Goal: Entertainment & Leisure: Consume media (video, audio)

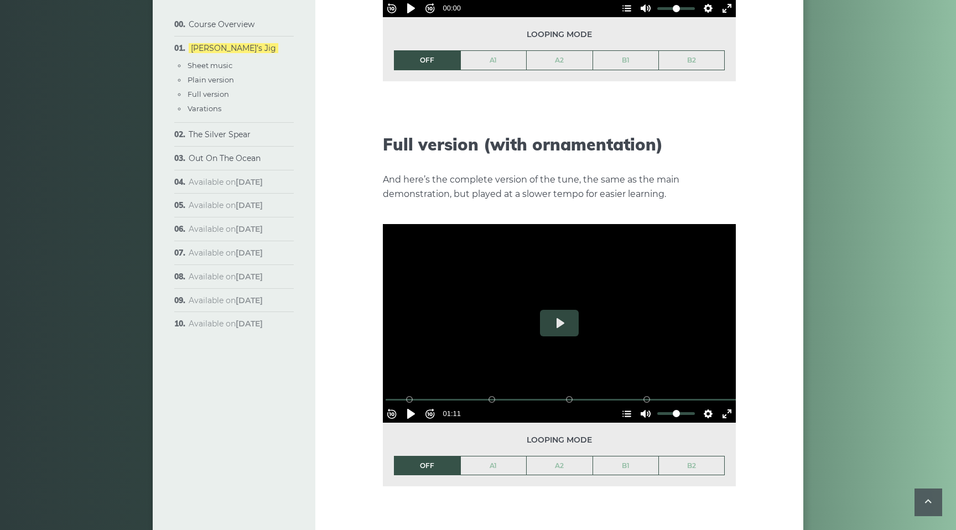
scroll to position [1507, 0]
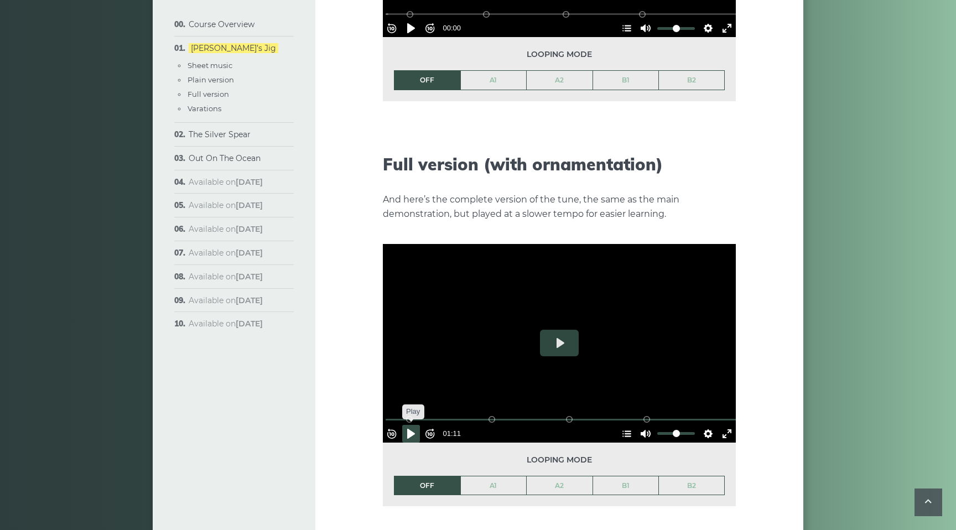
click at [416, 425] on button "Pause Play" at bounding box center [411, 434] width 18 height 18
click at [418, 425] on button "Pause Play" at bounding box center [411, 434] width 18 height 18
drag, startPoint x: 414, startPoint y: 396, endPoint x: 369, endPoint y: 396, distance: 45.4
click at [367, 396] on div "Week 1: [PERSON_NAME] Jig The first popular tune we’ll learn in the course is c…" at bounding box center [559, 24] width 488 height 2945
click at [562, 330] on button "Play" at bounding box center [559, 343] width 39 height 27
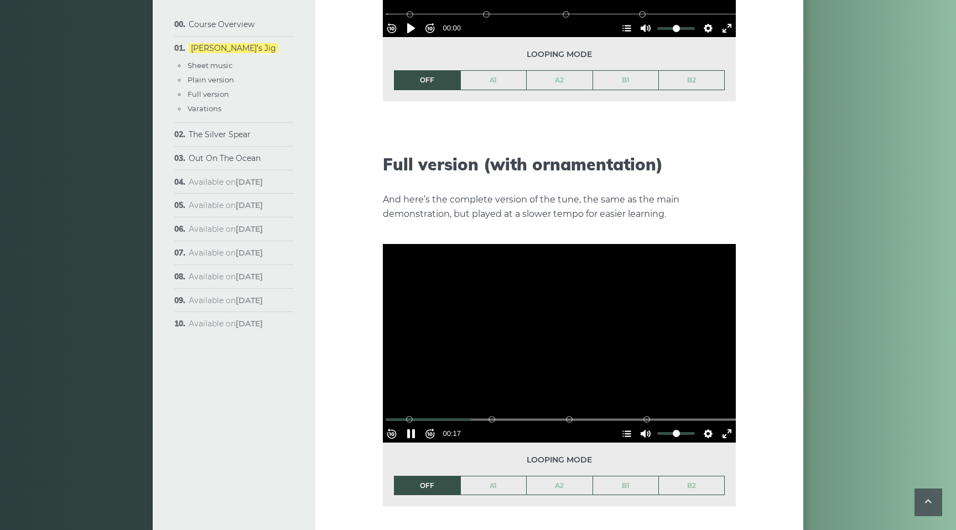
drag, startPoint x: 417, startPoint y: 397, endPoint x: 379, endPoint y: 400, distance: 37.7
click at [378, 400] on div "Week 1: [PERSON_NAME] Jig The first popular tune we’ll learn in the course is c…" at bounding box center [559, 24] width 488 height 2945
drag, startPoint x: 417, startPoint y: 399, endPoint x: 392, endPoint y: 400, distance: 24.9
click at [391, 414] on div "% buffered 00:00 B2 (Bars 25-32) B1 (Bars 17-24) A2 (Bars 9-16) A1 (Bars 1-8)" at bounding box center [561, 419] width 353 height 11
drag, startPoint x: 495, startPoint y: 398, endPoint x: 376, endPoint y: 397, distance: 119.5
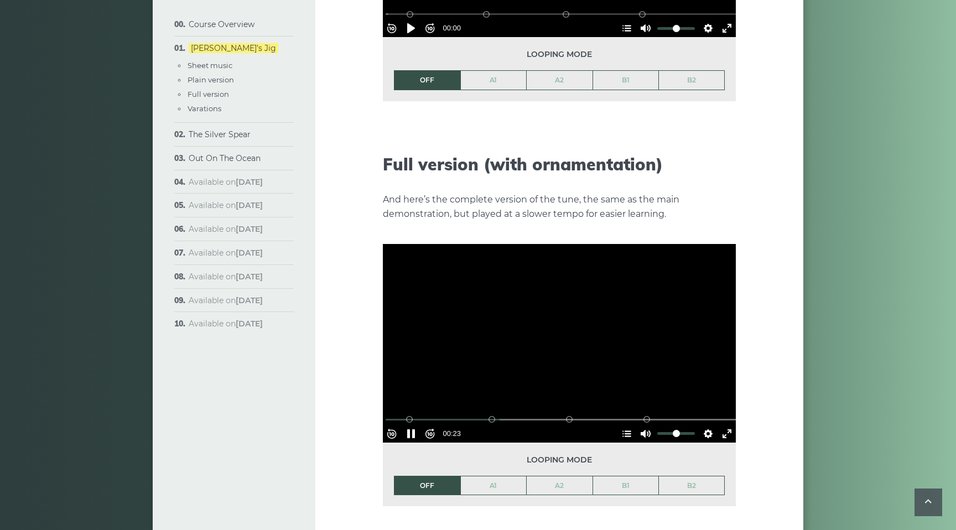
click at [375, 397] on div "Week 1: [PERSON_NAME] Jig The first popular tune we’ll learn in the course is c…" at bounding box center [559, 24] width 488 height 2945
click at [417, 425] on button "Pause Play" at bounding box center [411, 434] width 18 height 18
drag, startPoint x: 520, startPoint y: 398, endPoint x: 373, endPoint y: 400, distance: 147.2
click at [386, 414] on input "Seek" at bounding box center [562, 419] width 352 height 11
click at [416, 425] on button "Pause Play" at bounding box center [411, 434] width 18 height 18
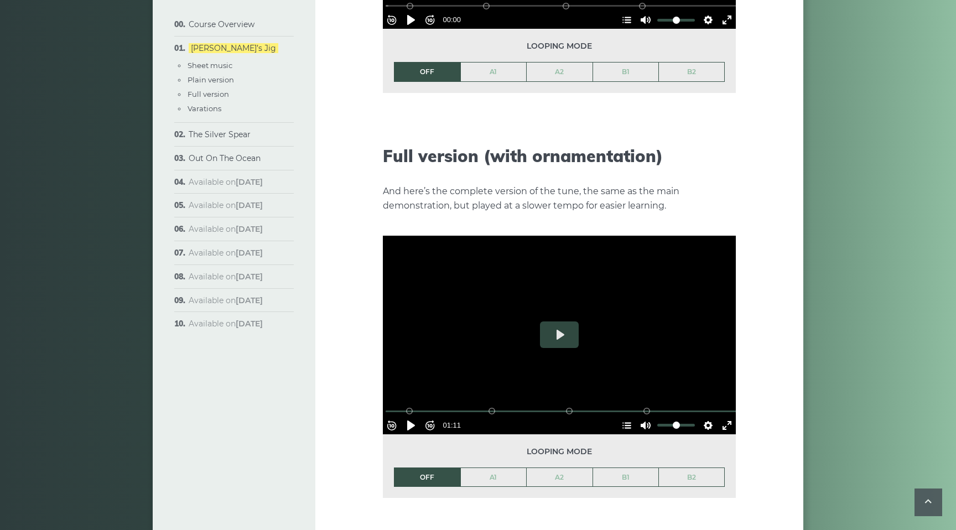
scroll to position [1518, 0]
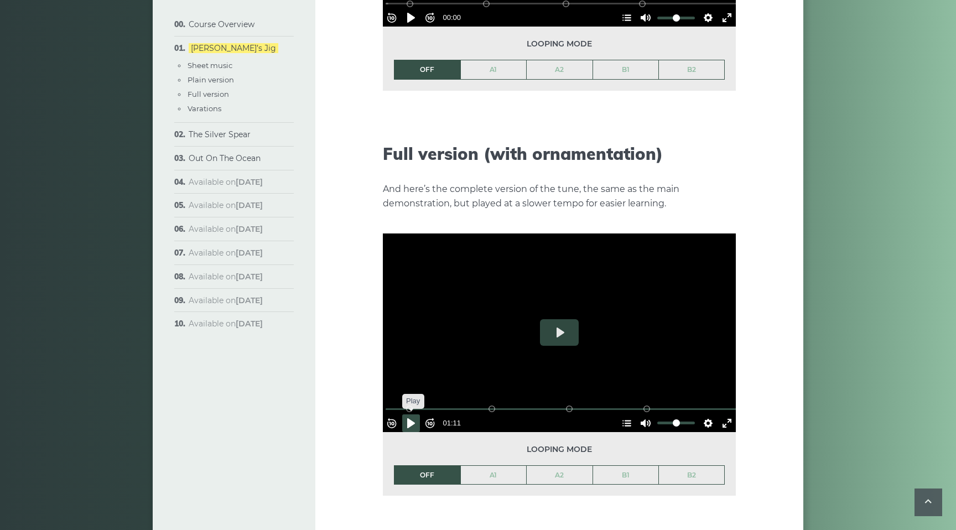
click at [416, 414] on button "Pause Play" at bounding box center [411, 423] width 18 height 18
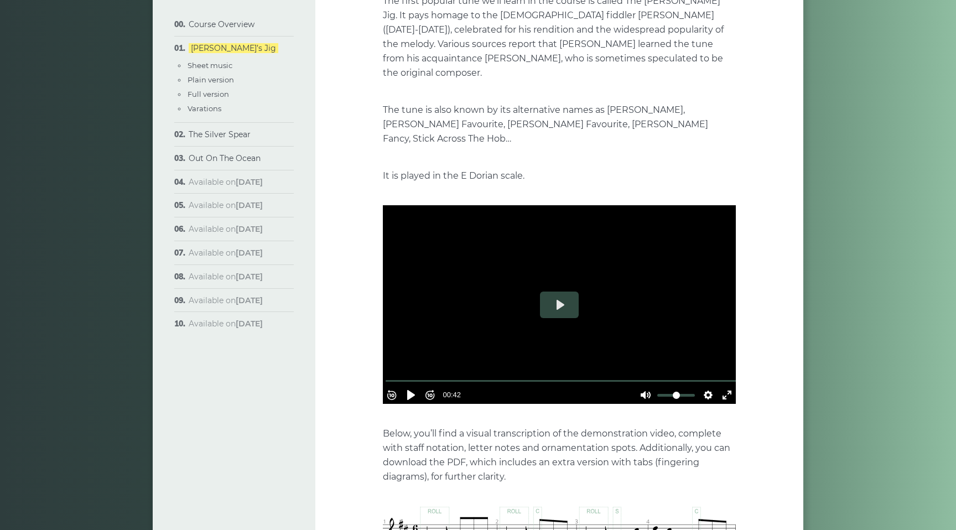
scroll to position [179, 0]
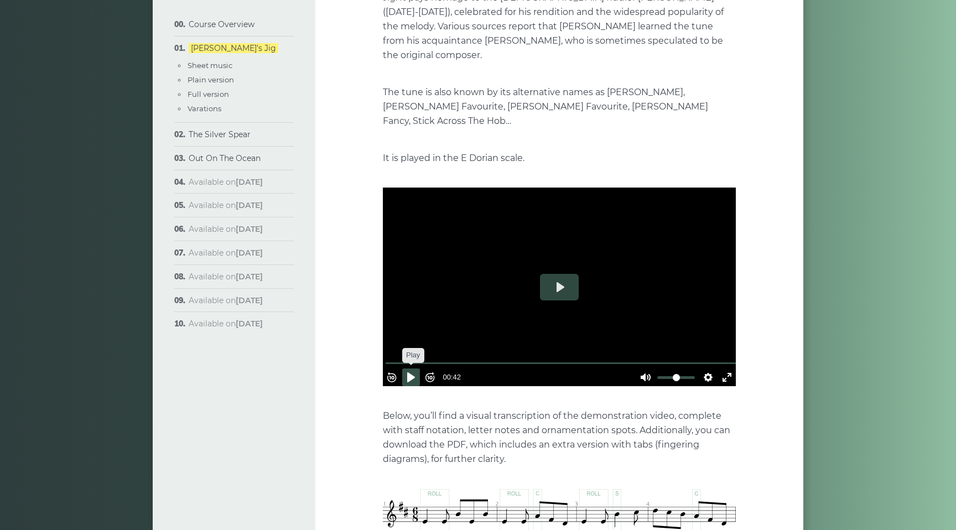
click at [418, 369] on button "Pause Play" at bounding box center [411, 378] width 18 height 18
type input "*****"
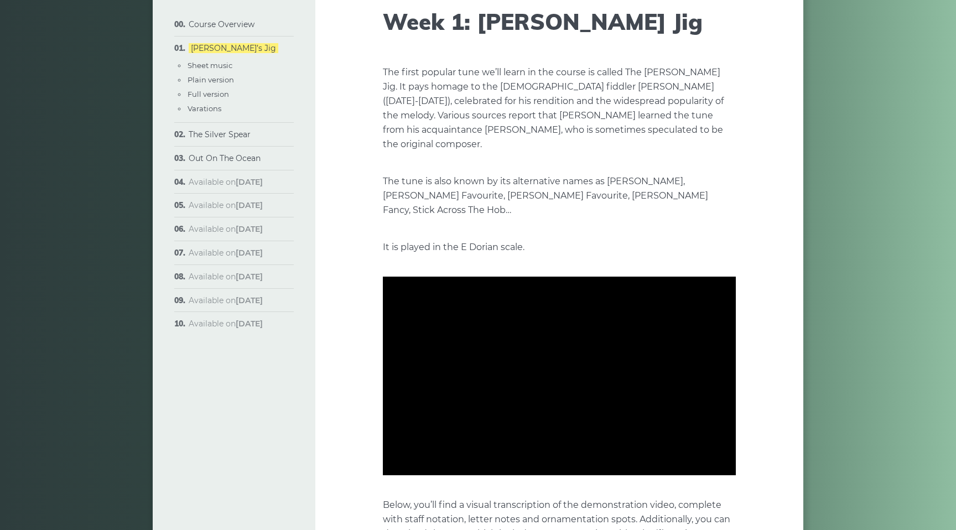
scroll to position [85, 0]
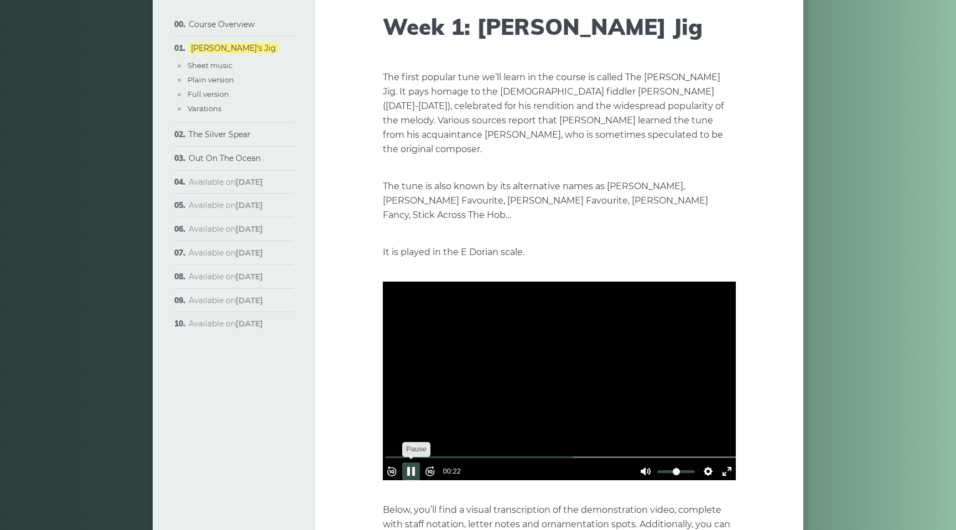
click at [418, 463] on button "Pause Play" at bounding box center [411, 472] width 18 height 18
type input "*****"
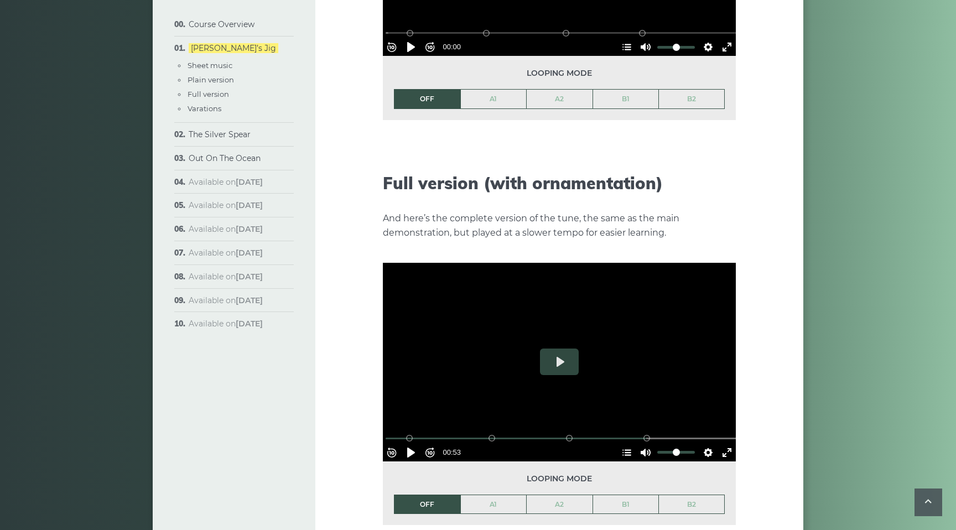
scroll to position [1501, 0]
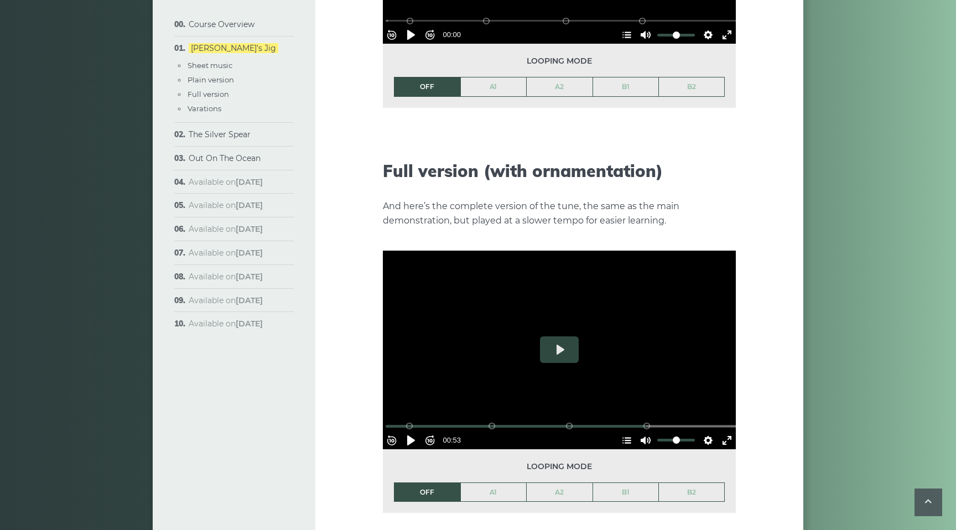
drag, startPoint x: 644, startPoint y: 405, endPoint x: 364, endPoint y: 408, distance: 280.0
click at [364, 408] on div "Week 1: [PERSON_NAME] Jig The first popular tune we’ll learn in the course is c…" at bounding box center [559, 31] width 488 height 2945
drag, startPoint x: 644, startPoint y: 405, endPoint x: 376, endPoint y: 411, distance: 267.9
click at [376, 411] on div "Week 1: [PERSON_NAME] Jig The first popular tune we’ll learn in the course is c…" at bounding box center [559, 31] width 488 height 2945
click at [565, 336] on button "Play" at bounding box center [559, 349] width 39 height 27
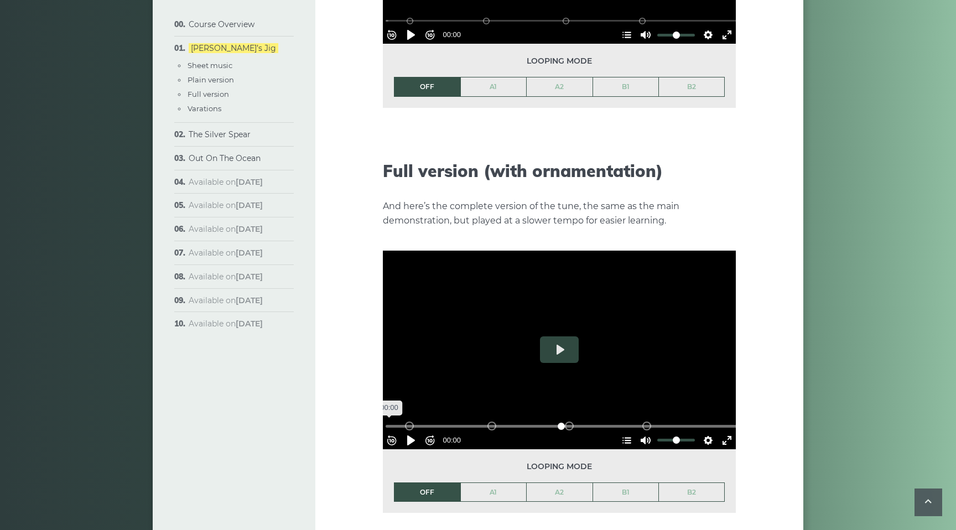
drag, startPoint x: 650, startPoint y: 405, endPoint x: 390, endPoint y: 420, distance: 260.5
click at [390, 421] on input "Seek" at bounding box center [562, 426] width 352 height 11
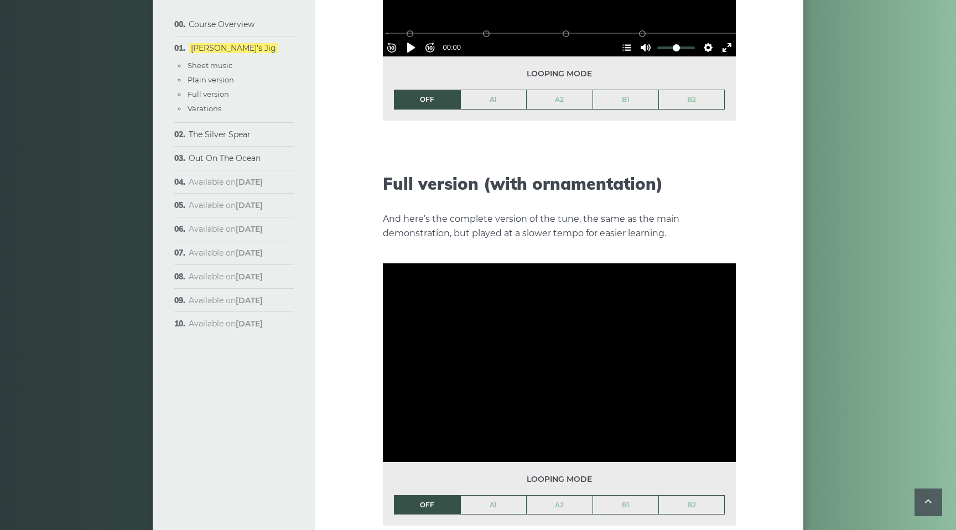
scroll to position [1500, 0]
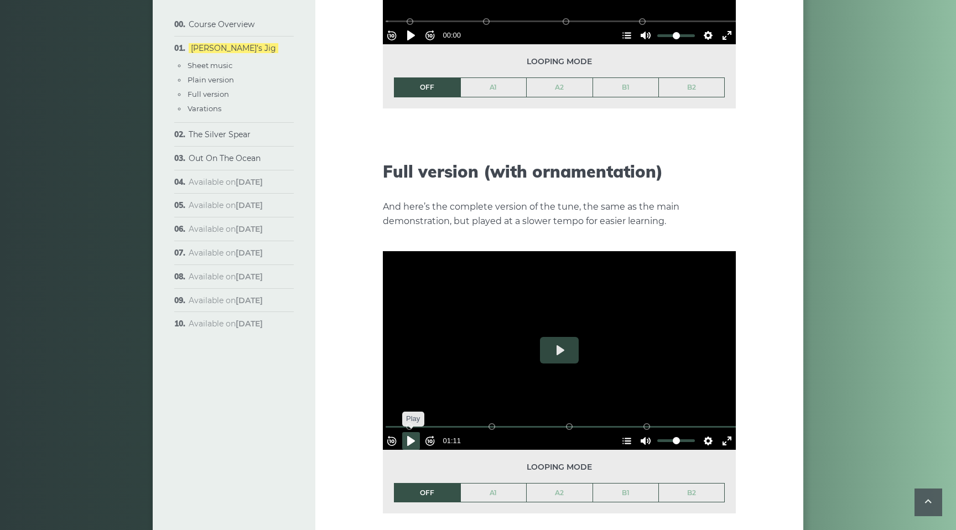
click at [415, 432] on button "Pause Play" at bounding box center [411, 441] width 18 height 18
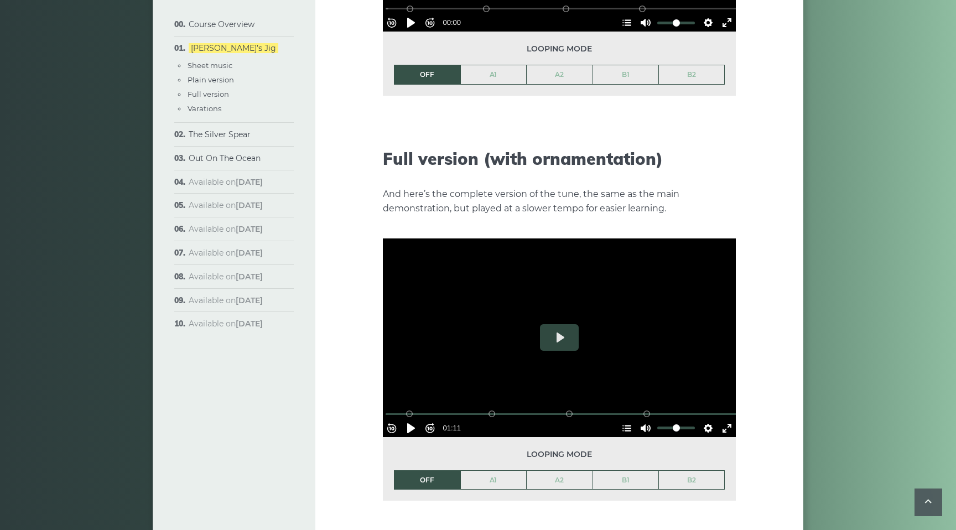
scroll to position [1512, 0]
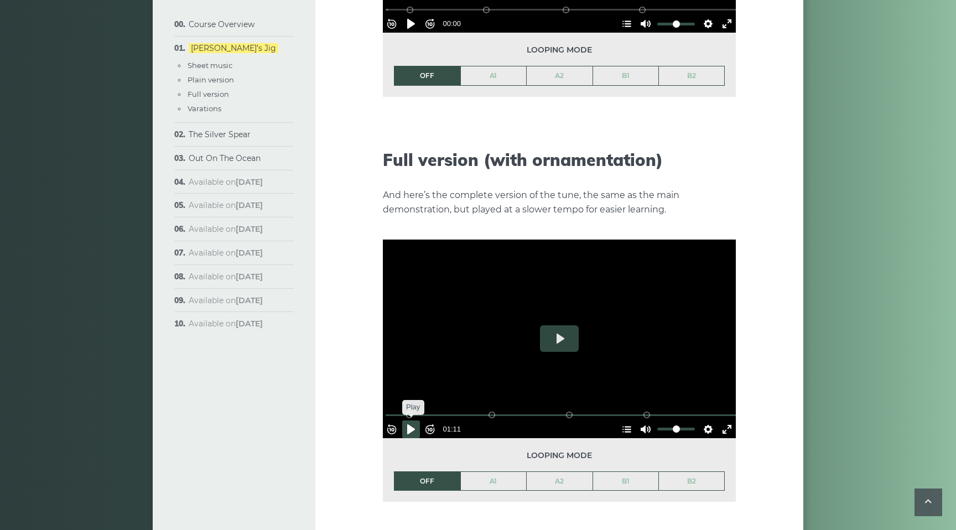
click at [416, 421] on button "Pause Play" at bounding box center [411, 430] width 18 height 18
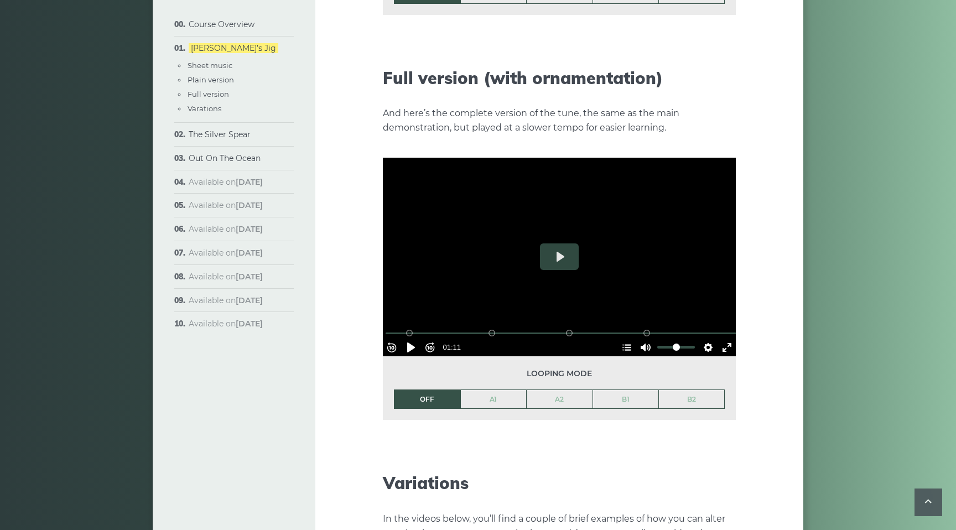
scroll to position [1595, 0]
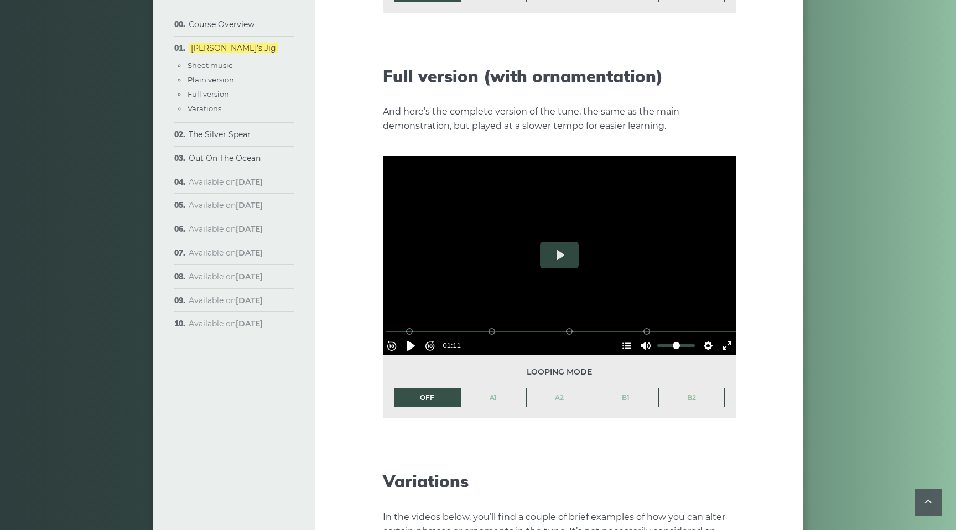
click at [438, 366] on span "Looping mode" at bounding box center [559, 372] width 331 height 13
click at [414, 337] on button "Pause Play" at bounding box center [411, 346] width 18 height 18
type input "*****"
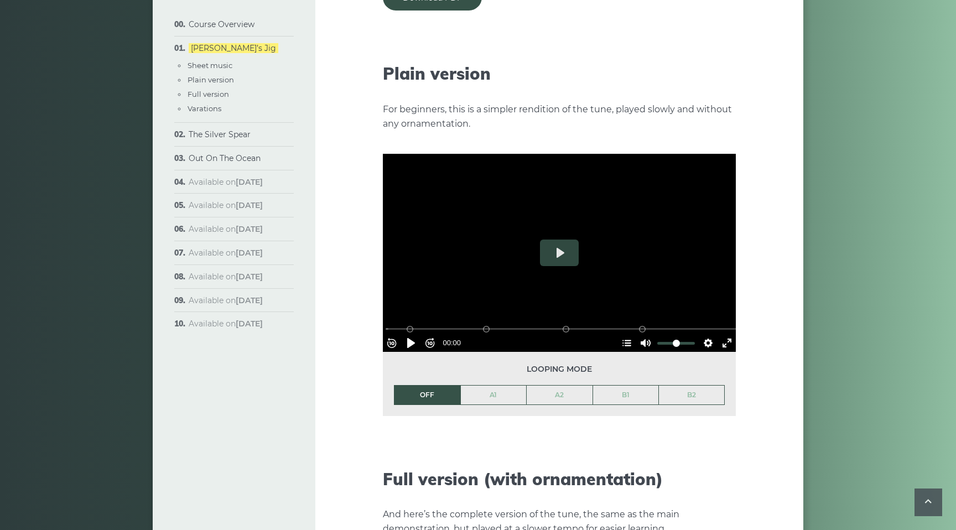
scroll to position [1194, 0]
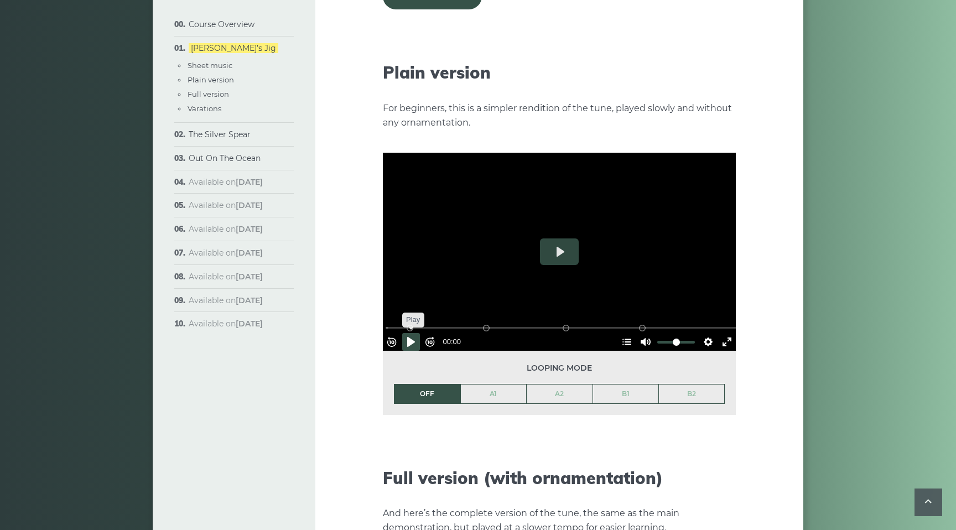
click at [420, 333] on button "Pause Play" at bounding box center [411, 342] width 18 height 18
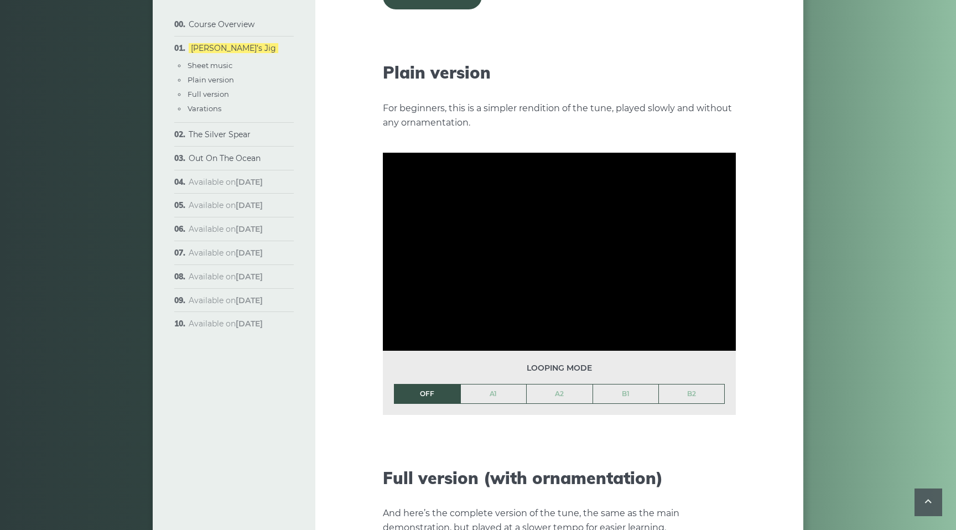
click at [429, 384] on li "OFF" at bounding box center [427, 394] width 66 height 20
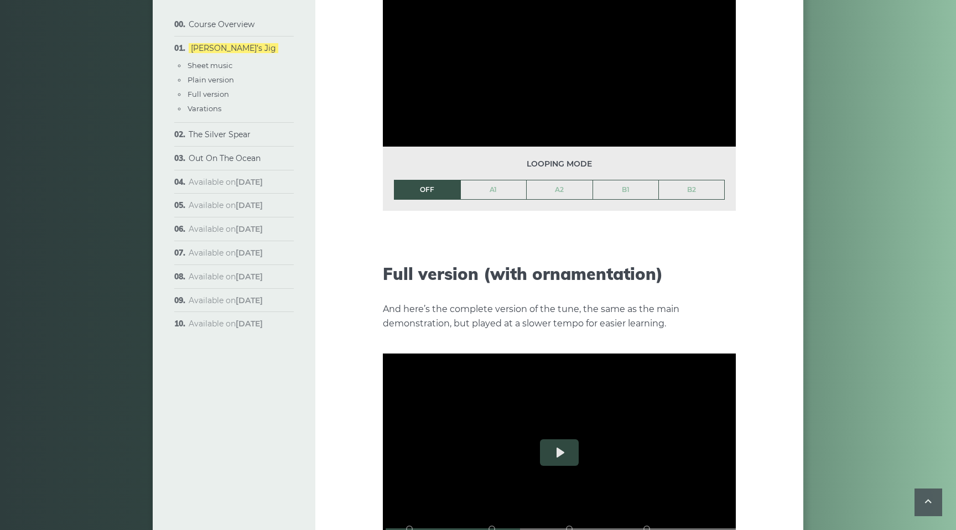
scroll to position [1372, 0]
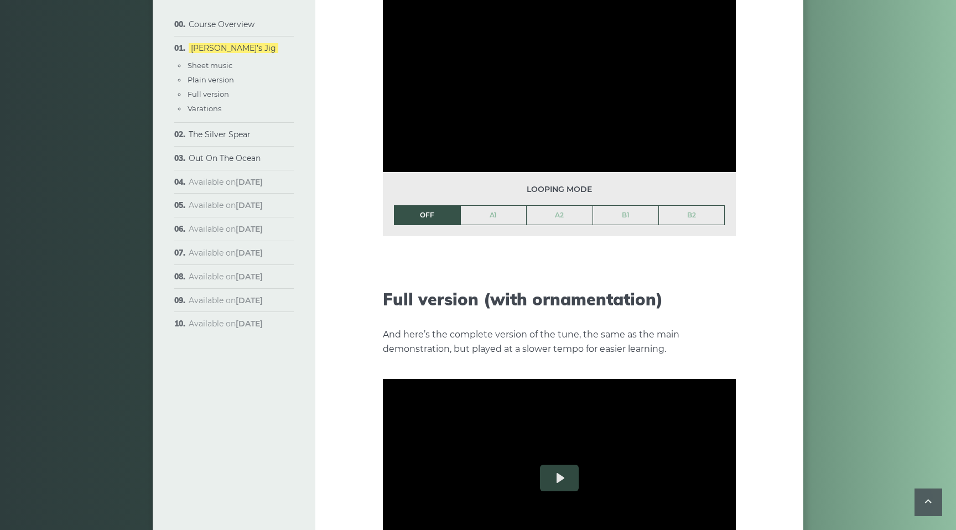
click at [435, 205] on li "OFF" at bounding box center [427, 215] width 66 height 20
click at [413, 154] on button "Pause Play" at bounding box center [411, 163] width 18 height 18
type input "*****"
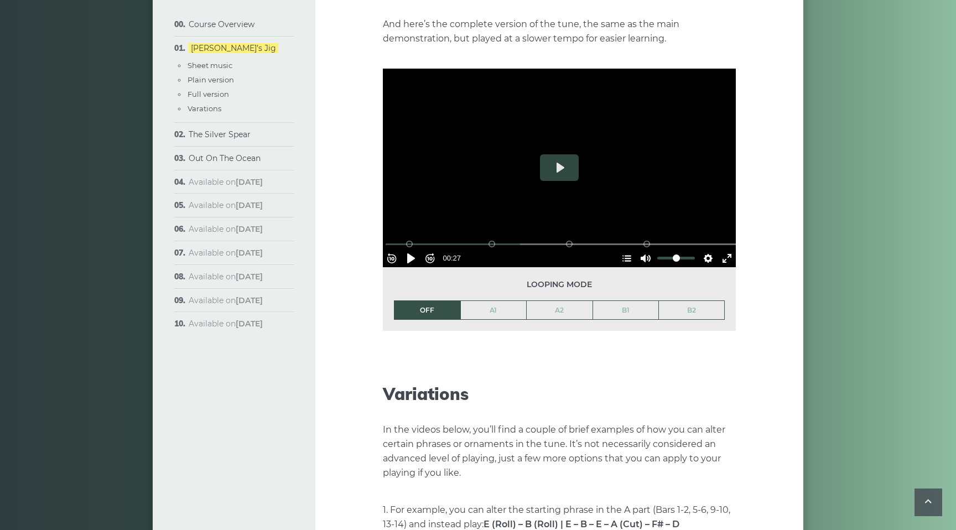
scroll to position [1685, 0]
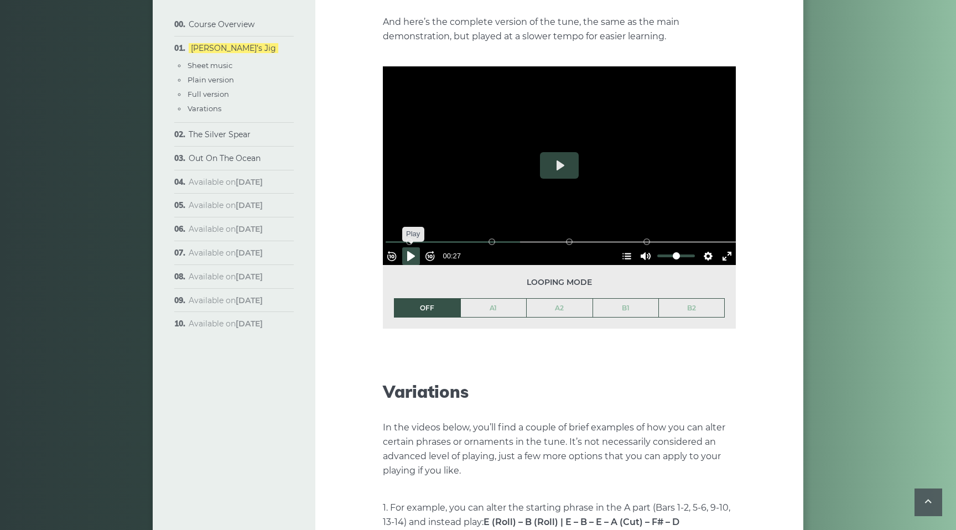
click at [414, 247] on button "Pause Play" at bounding box center [411, 256] width 18 height 18
click at [418, 247] on button "Pause Play" at bounding box center [411, 256] width 18 height 18
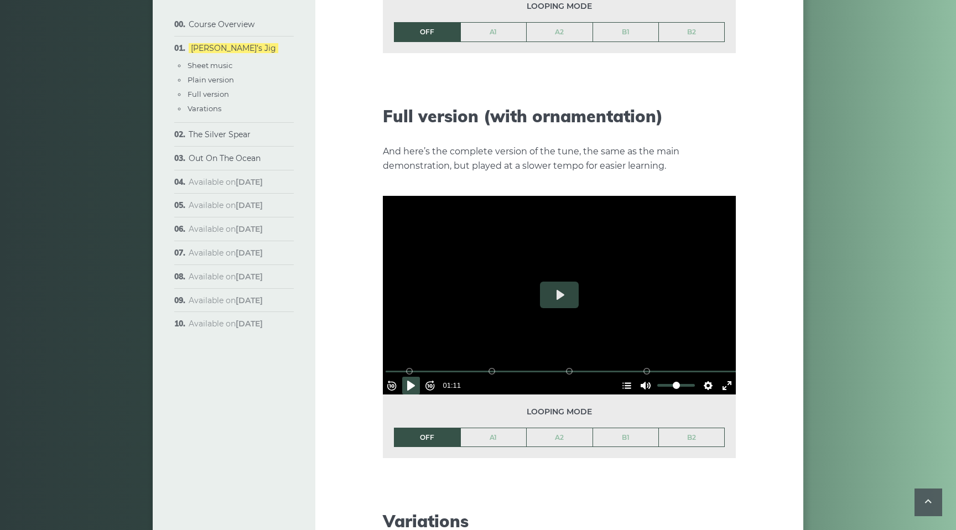
scroll to position [1560, 0]
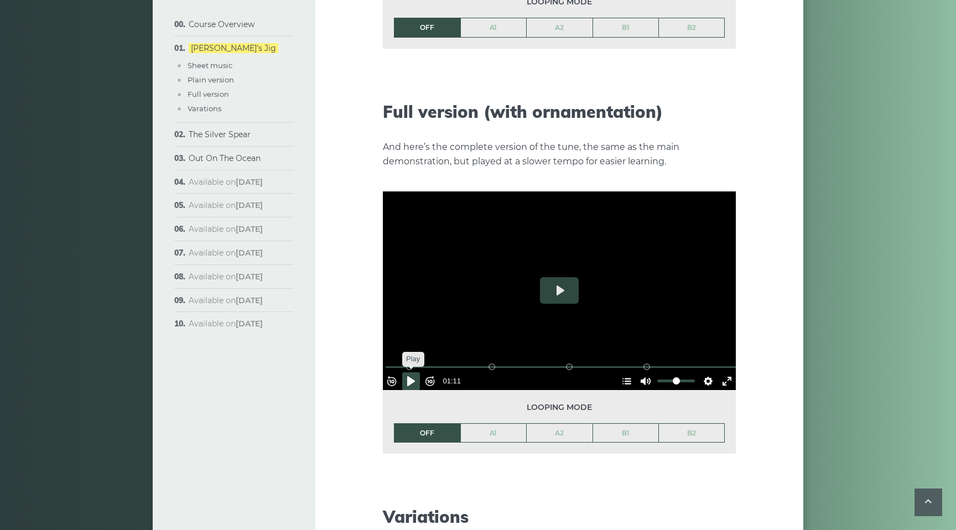
click at [413, 372] on button "Pause Play" at bounding box center [411, 381] width 18 height 18
click at [416, 372] on button "Pause Play" at bounding box center [411, 381] width 18 height 18
type input "*****"
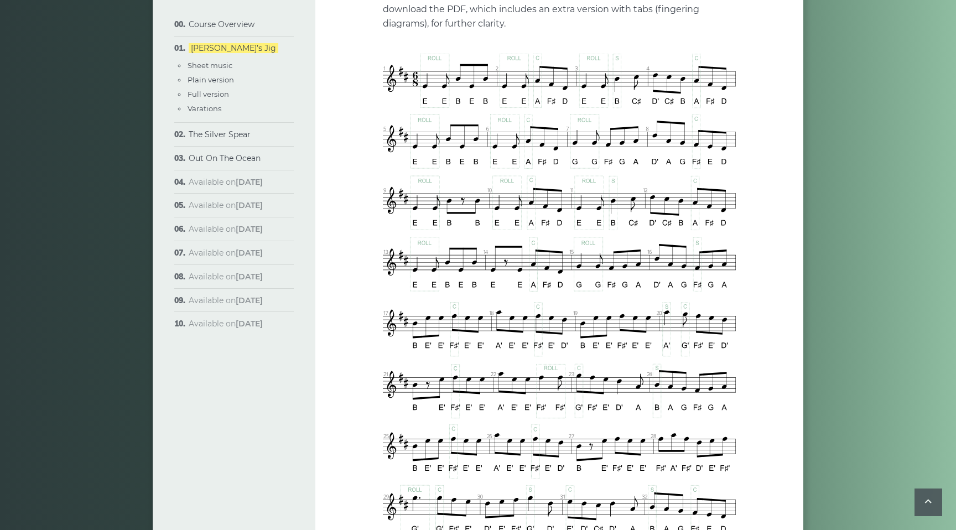
scroll to position [616, 0]
